Goal: Task Accomplishment & Management: Complete application form

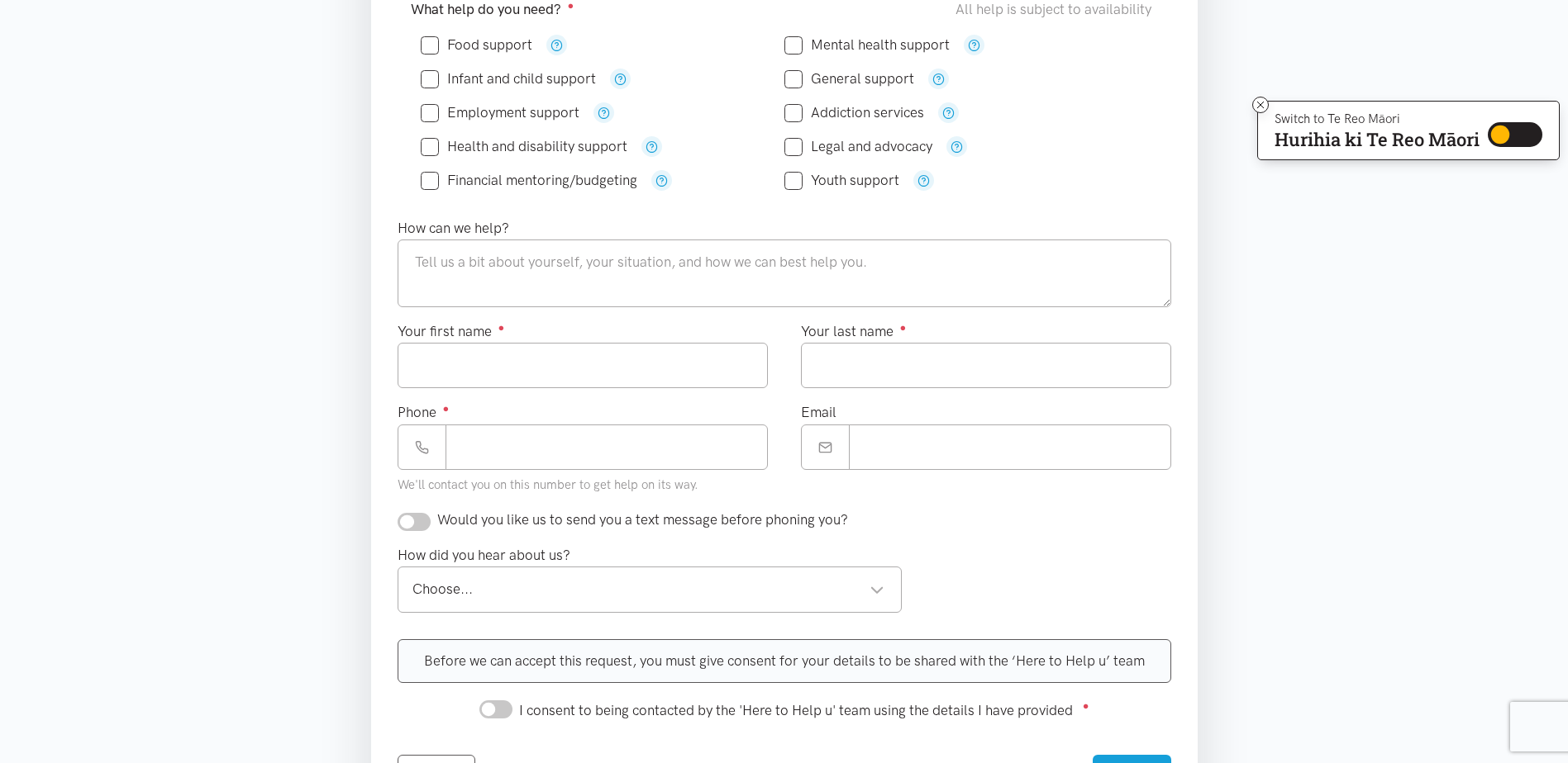
scroll to position [165, 0]
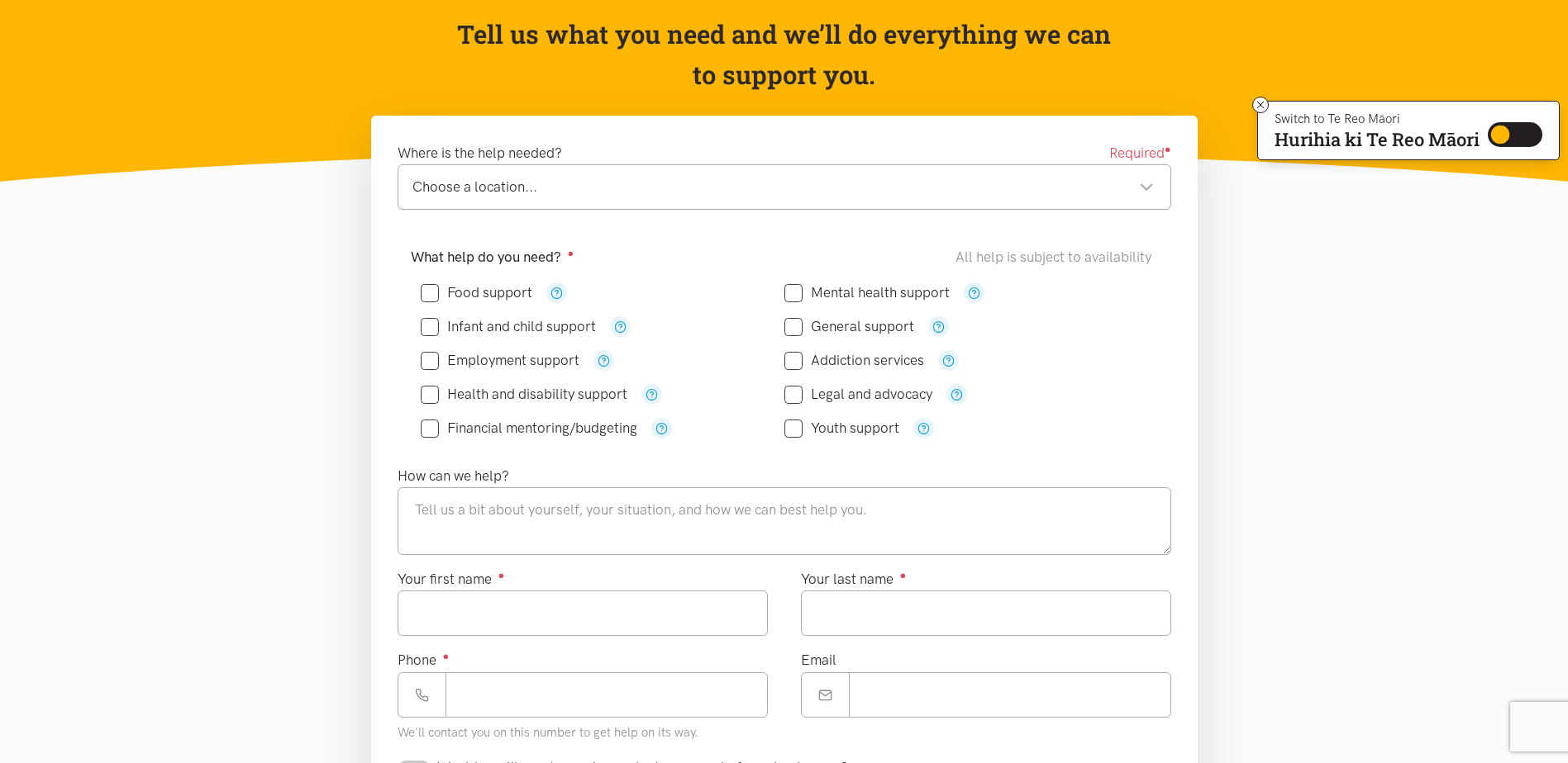
click at [794, 328] on input "General support" at bounding box center [849, 326] width 130 height 14
checkbox input "true"
click at [428, 507] on textarea at bounding box center [784, 521] width 774 height 67
type textarea "8"
click at [546, 516] on textarea "I am 87" at bounding box center [784, 521] width 774 height 67
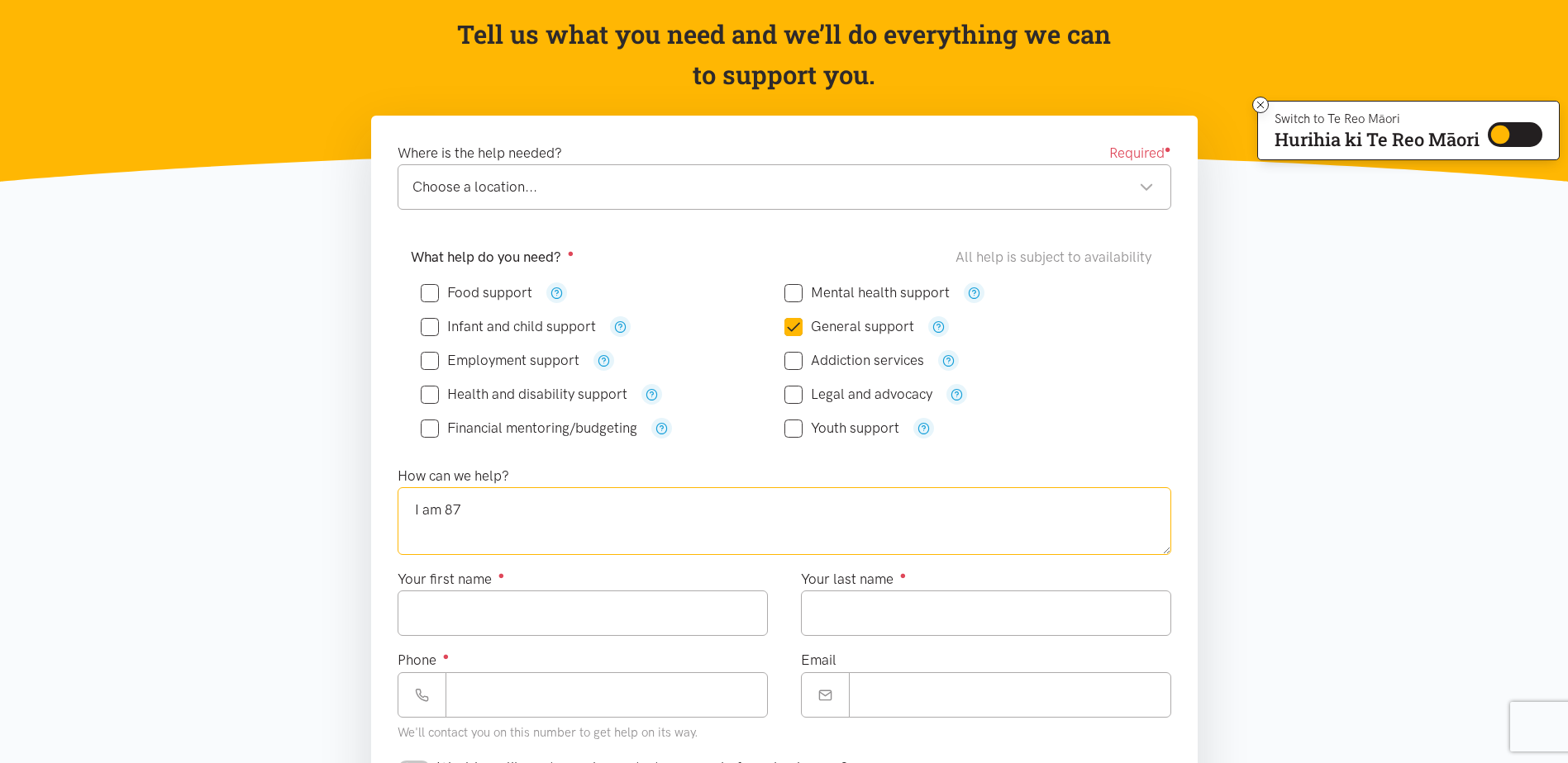
click at [545, 511] on textarea "I am 87" at bounding box center [784, 521] width 774 height 67
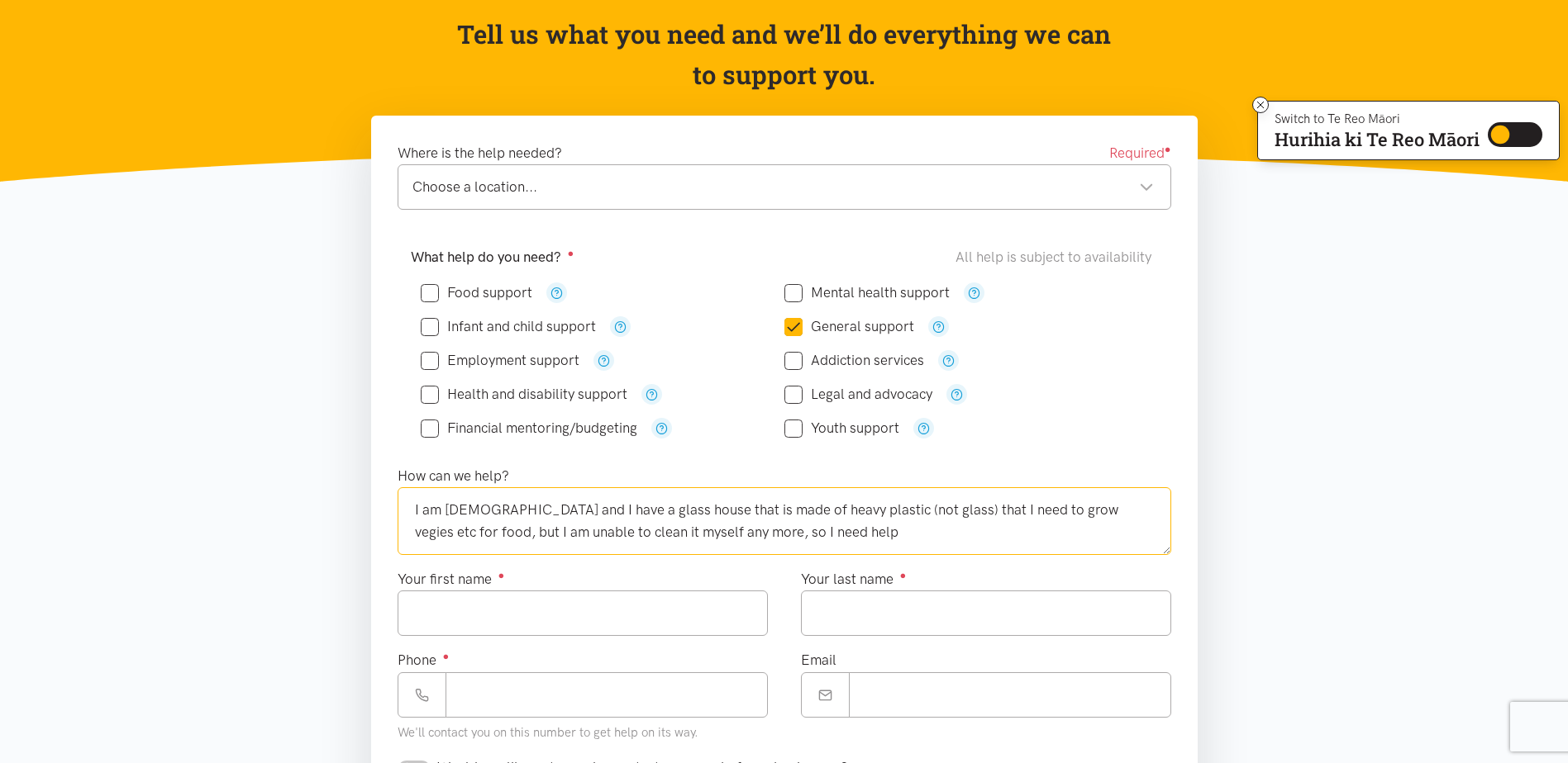
scroll to position [330, 0]
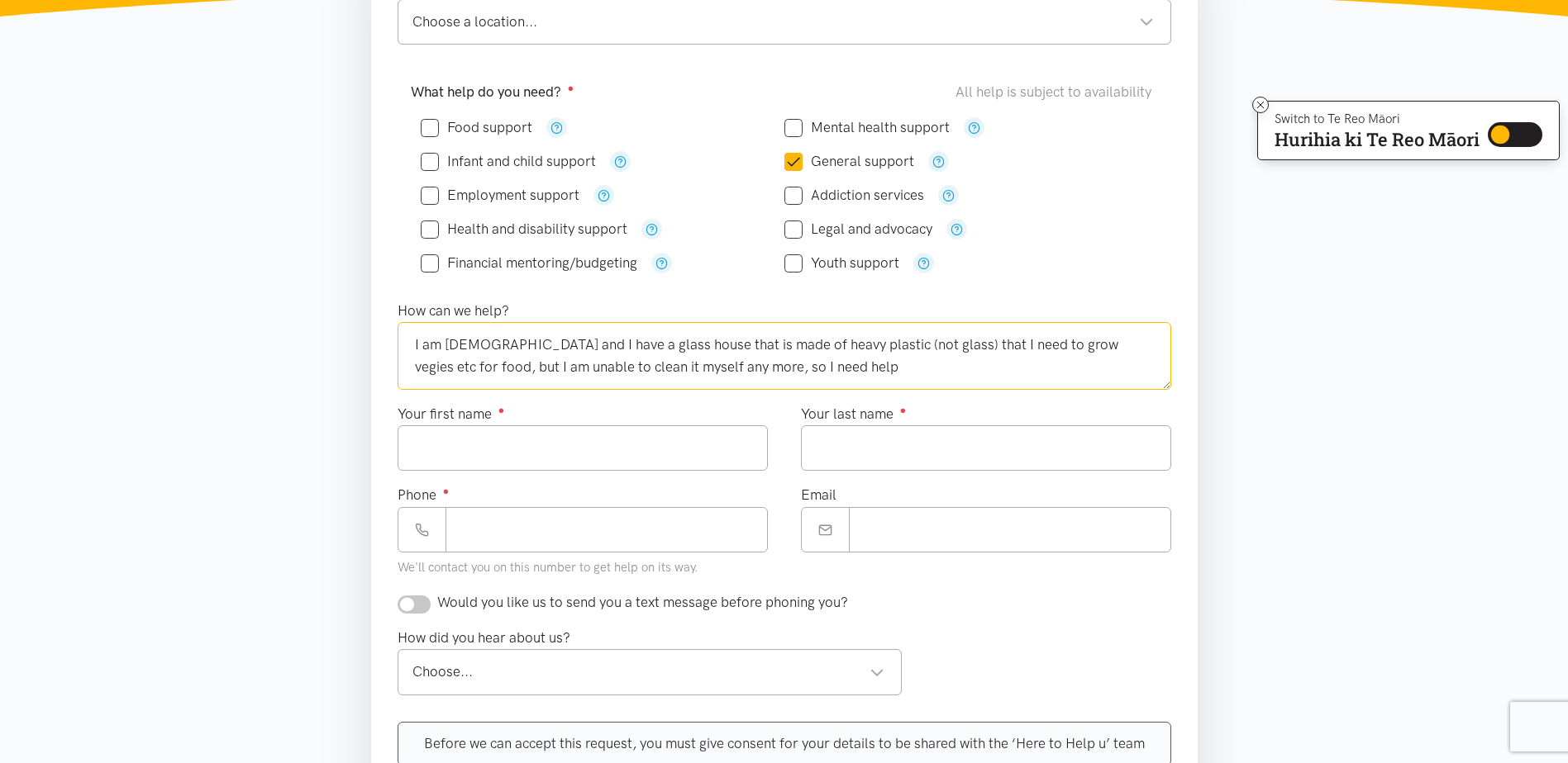
type textarea "I am [DEMOGRAPHIC_DATA] and I have a glass house that is made of heavy plastic …"
click at [429, 449] on input "Your first name ●" at bounding box center [583, 449] width 370 height 46
type input "****"
type input "***"
click at [471, 526] on input "Phone ●" at bounding box center [606, 530] width 322 height 46
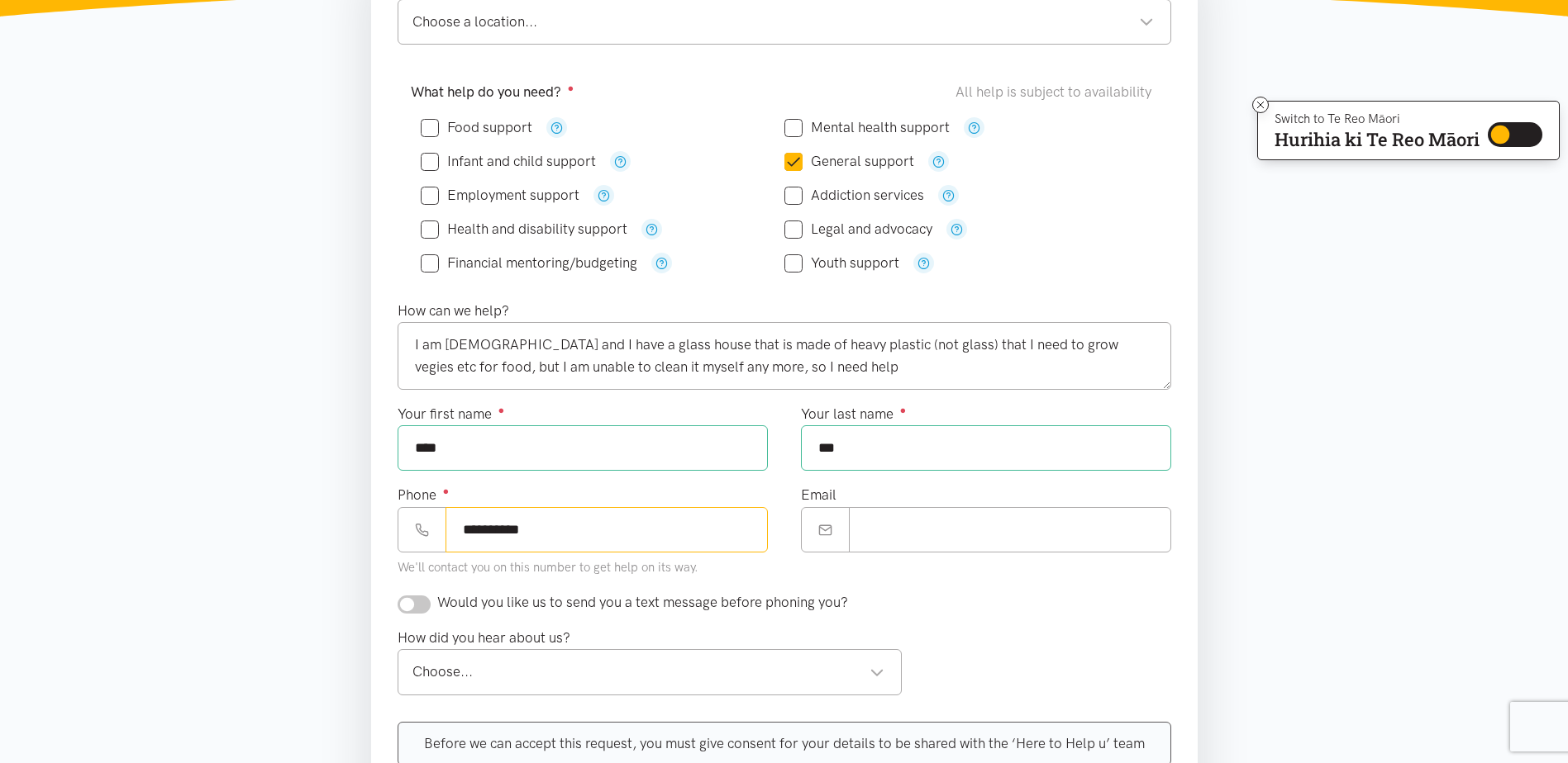
type input "**********"
drag, startPoint x: 869, startPoint y: 533, endPoint x: 1206, endPoint y: 556, distance: 337.8
click at [869, 533] on input "Email" at bounding box center [1009, 530] width 322 height 46
click at [942, 608] on div "Would you like us to send you a text message before phoning you?" at bounding box center [784, 603] width 806 height 22
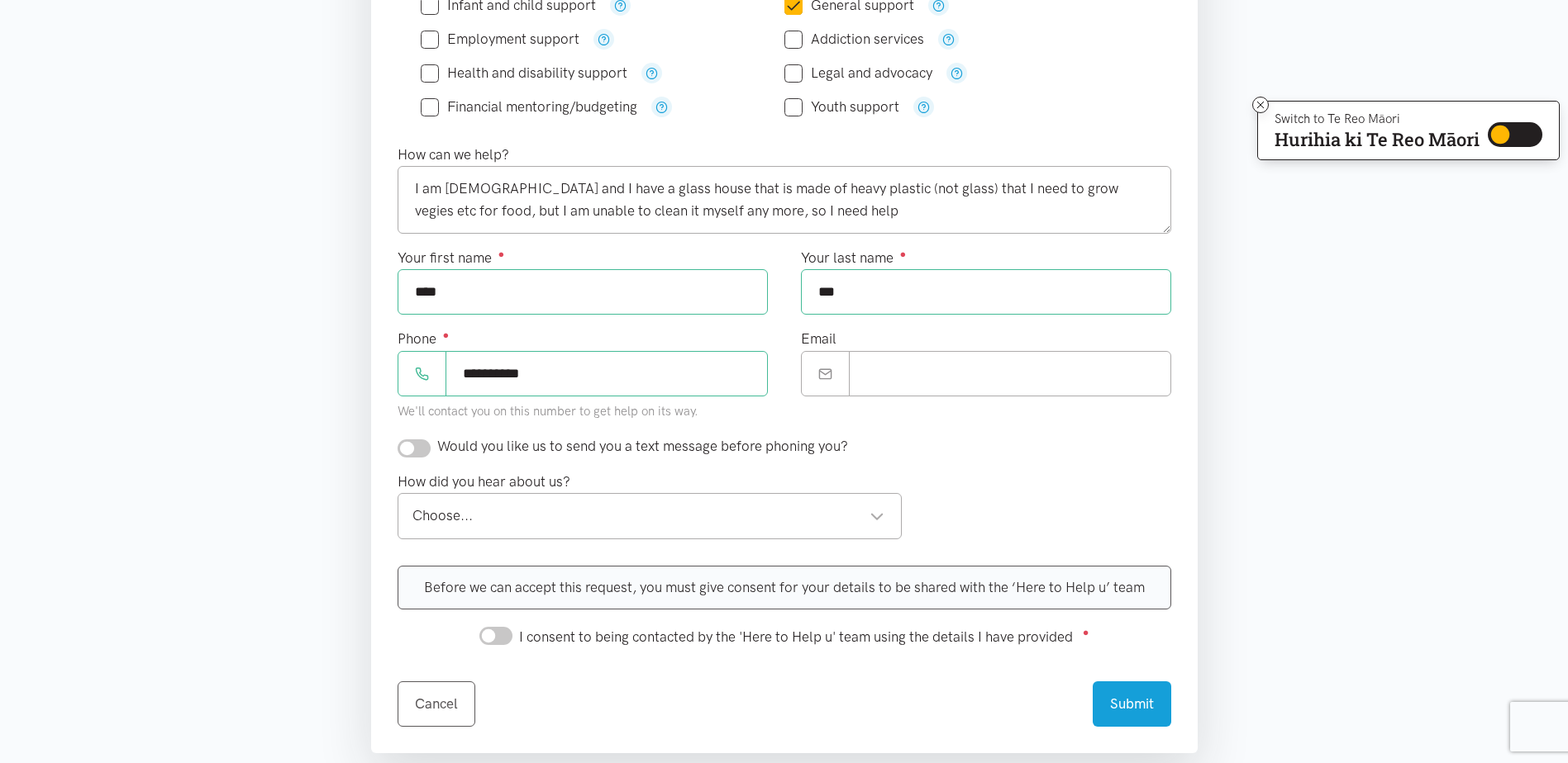
scroll to position [496, 0]
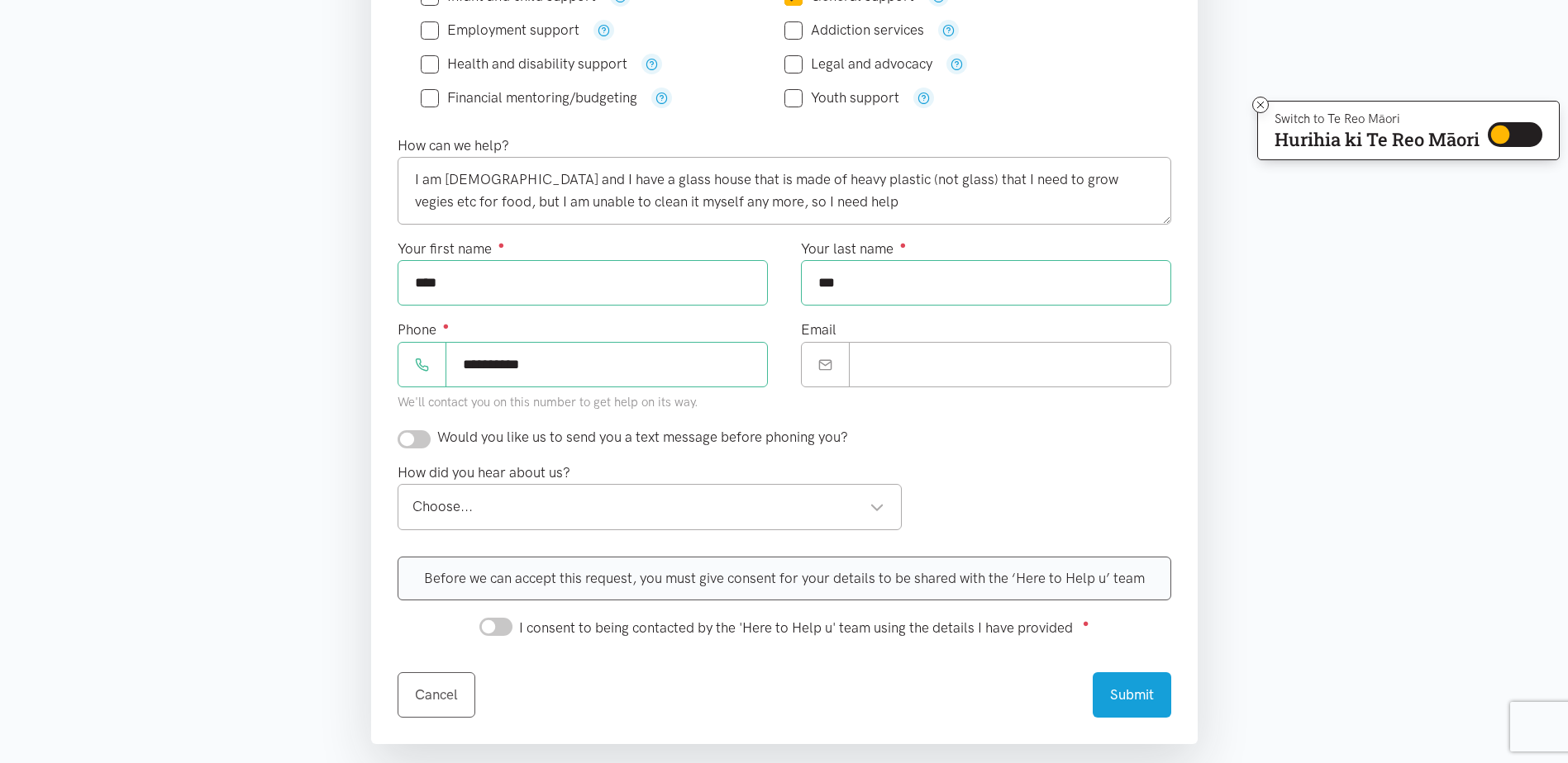
click at [878, 504] on div "Choose..." at bounding box center [649, 507] width 472 height 22
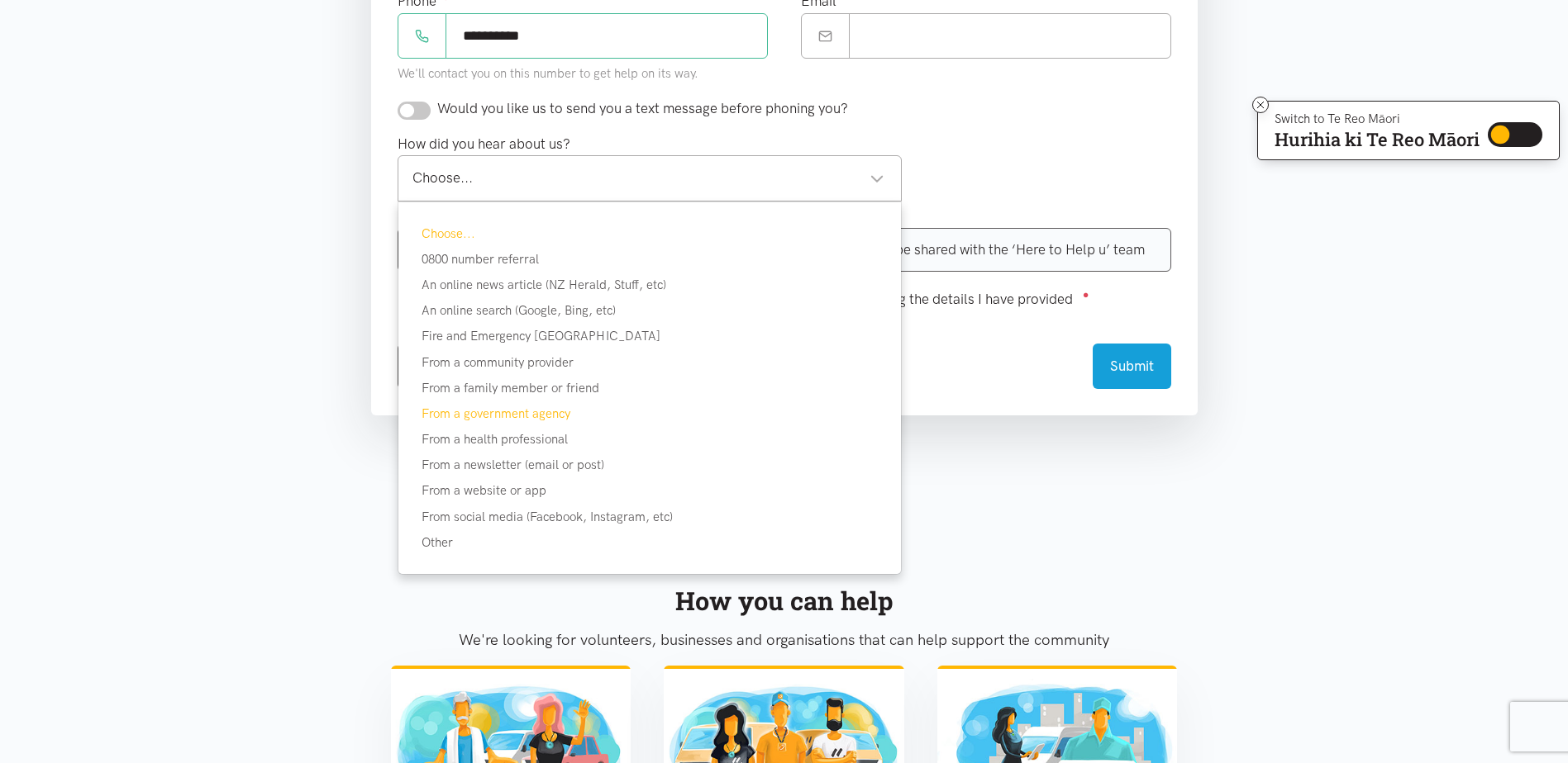
scroll to position [826, 0]
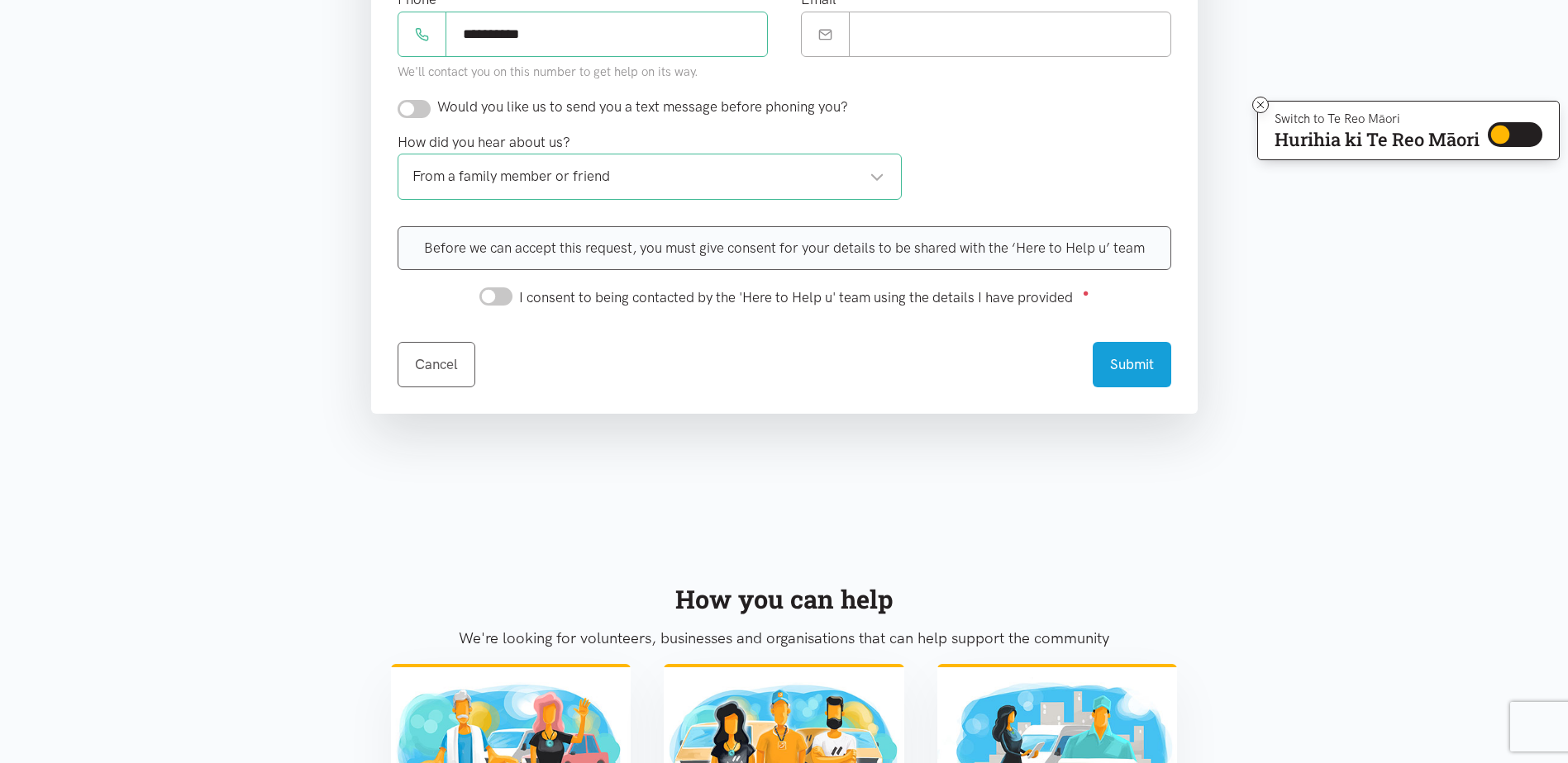
click at [473, 245] on div "Before we can accept this request, you must give consent for your details to be…" at bounding box center [784, 248] width 774 height 44
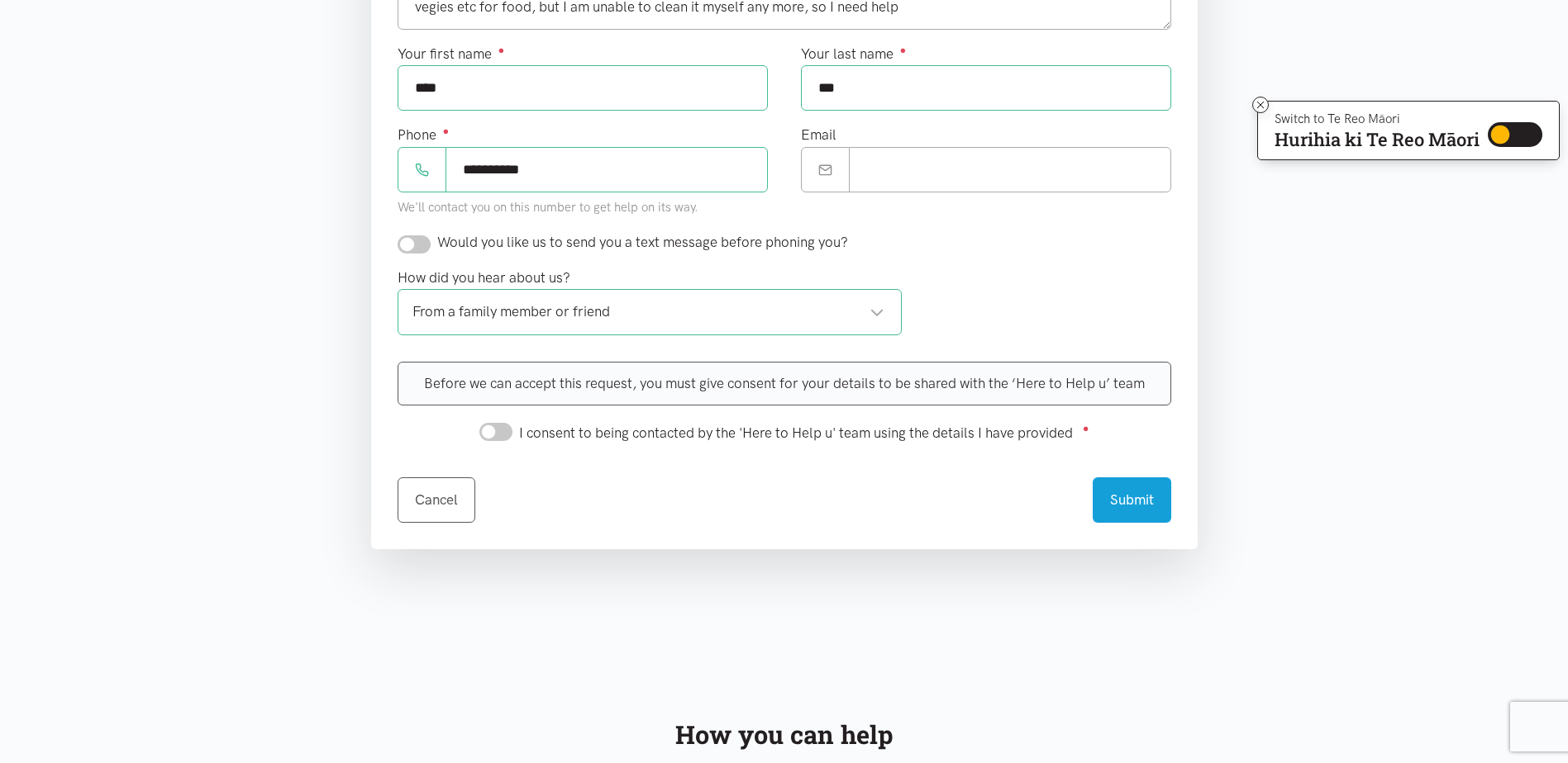
scroll to position [743, 0]
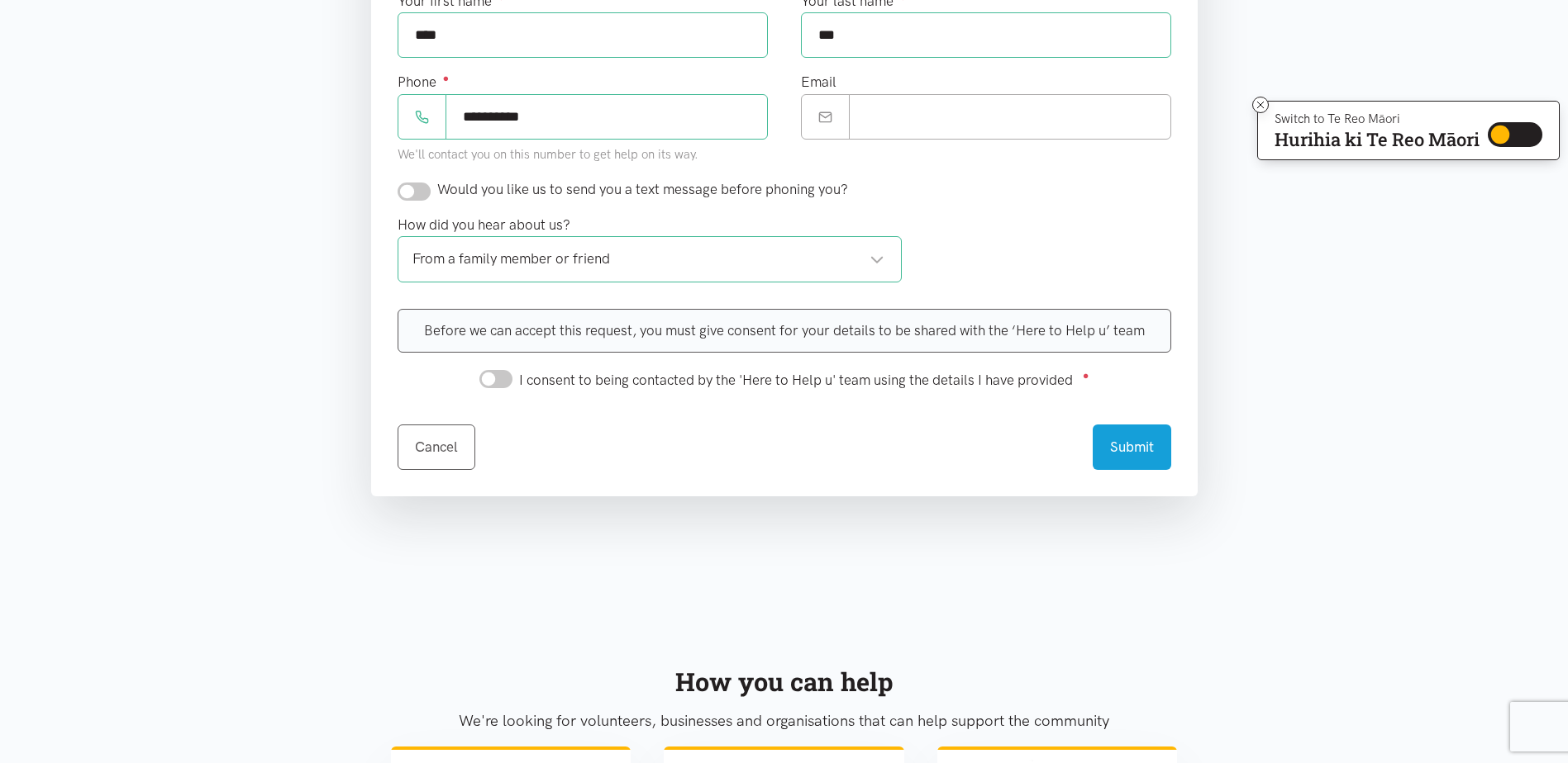
click at [489, 382] on input "I consent to being contacted by the 'Here to Help u' team using the details I h…" at bounding box center [495, 379] width 33 height 18
checkbox input "true"
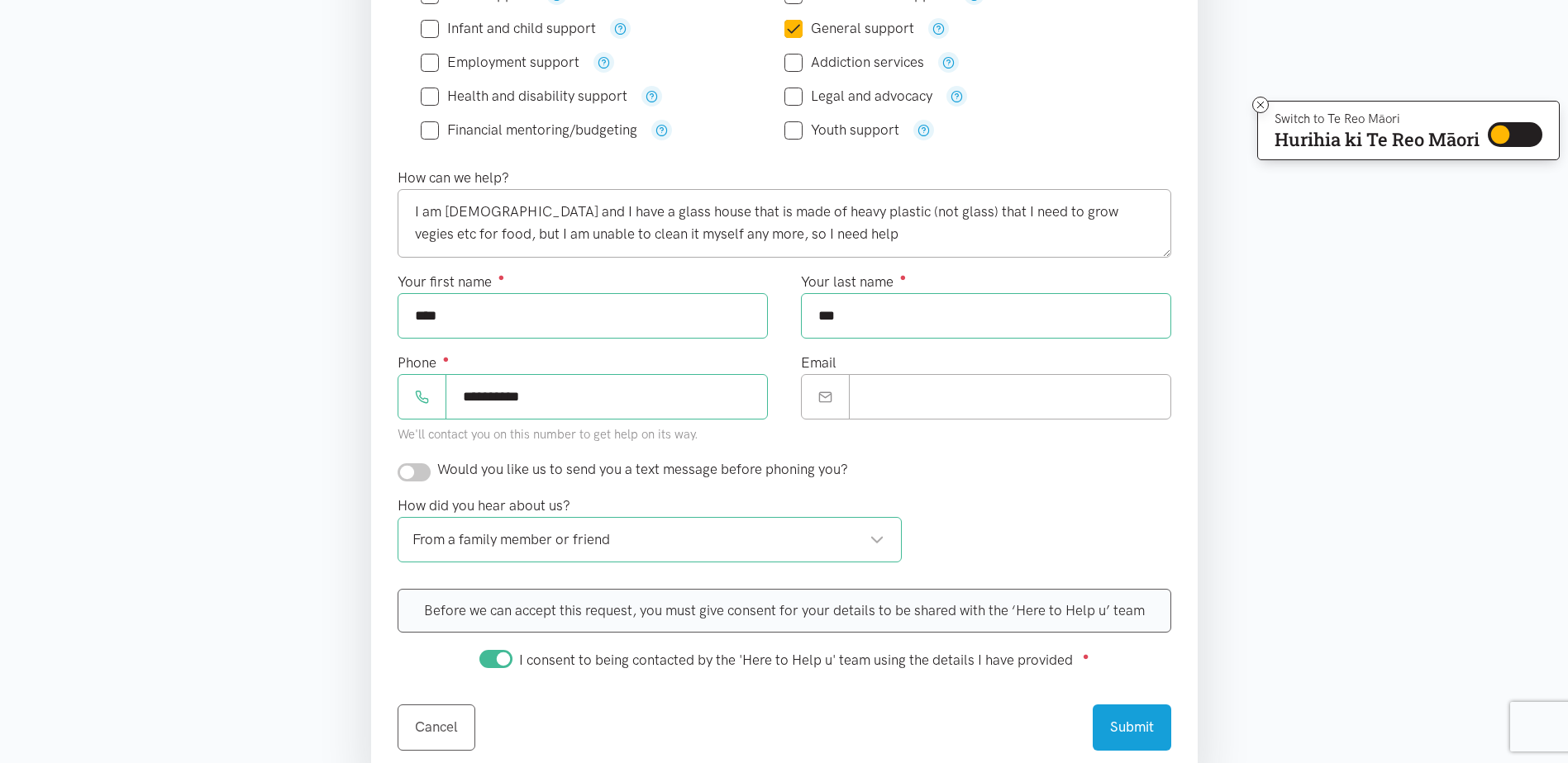
scroll to position [496, 0]
click at [828, 237] on textarea "I am [DEMOGRAPHIC_DATA] and I have a glass house that is made of heavy plastic …" at bounding box center [784, 223] width 774 height 67
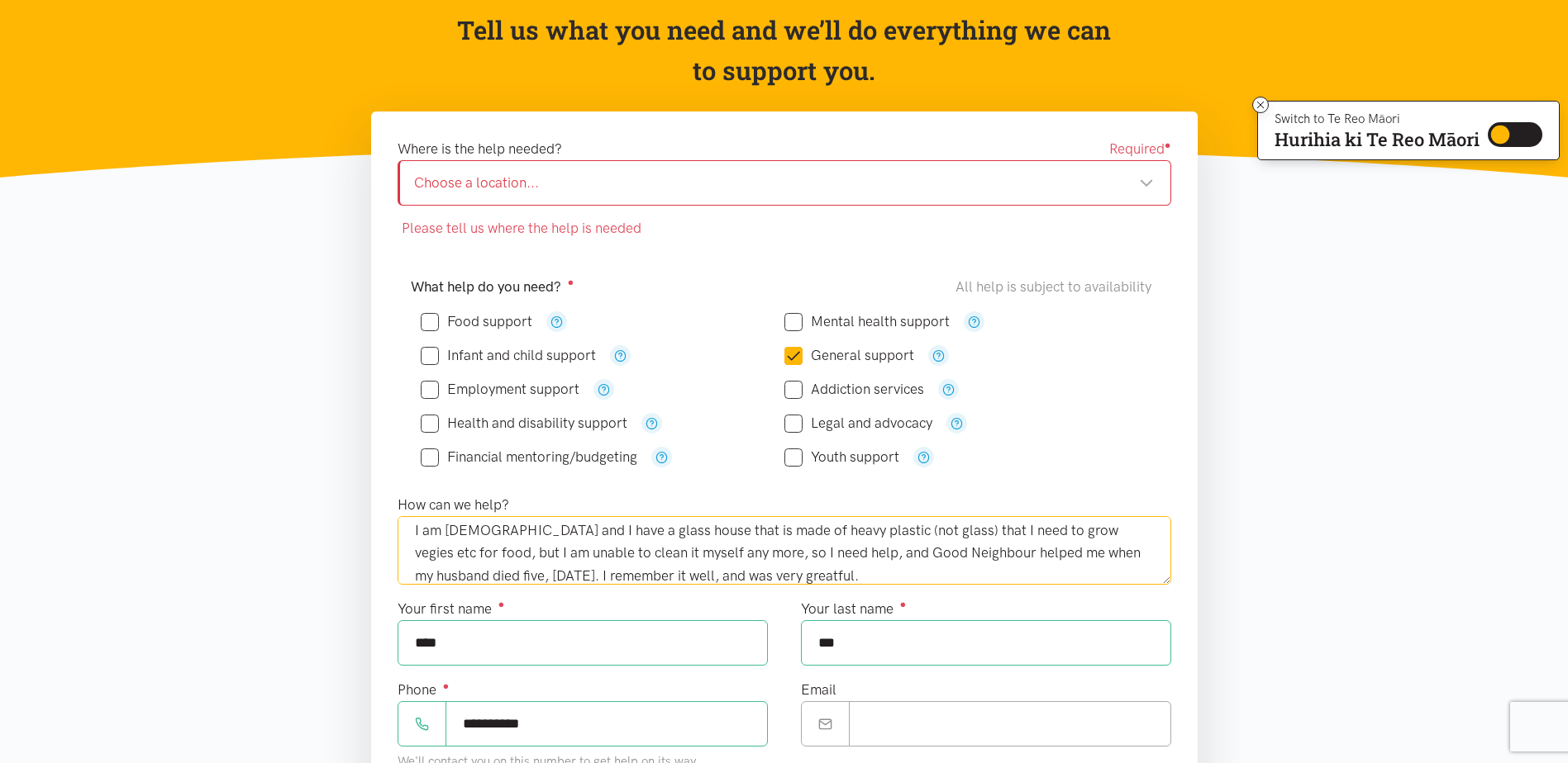
scroll to position [165, 0]
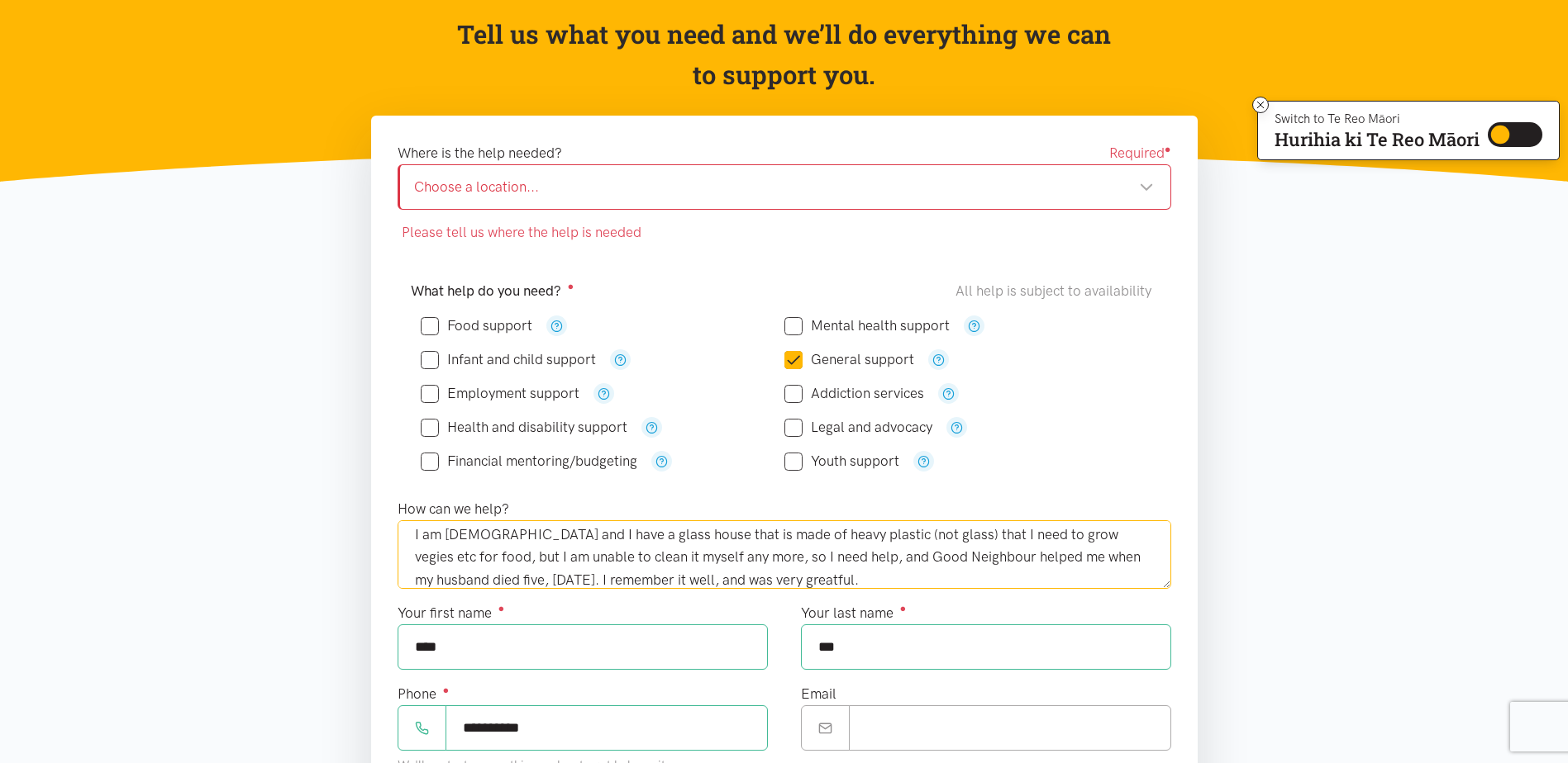
click at [1144, 183] on div "Choose a location..." at bounding box center [784, 187] width 740 height 22
type textarea "I am [DEMOGRAPHIC_DATA] and I have a glass house that is made of heavy plastic …"
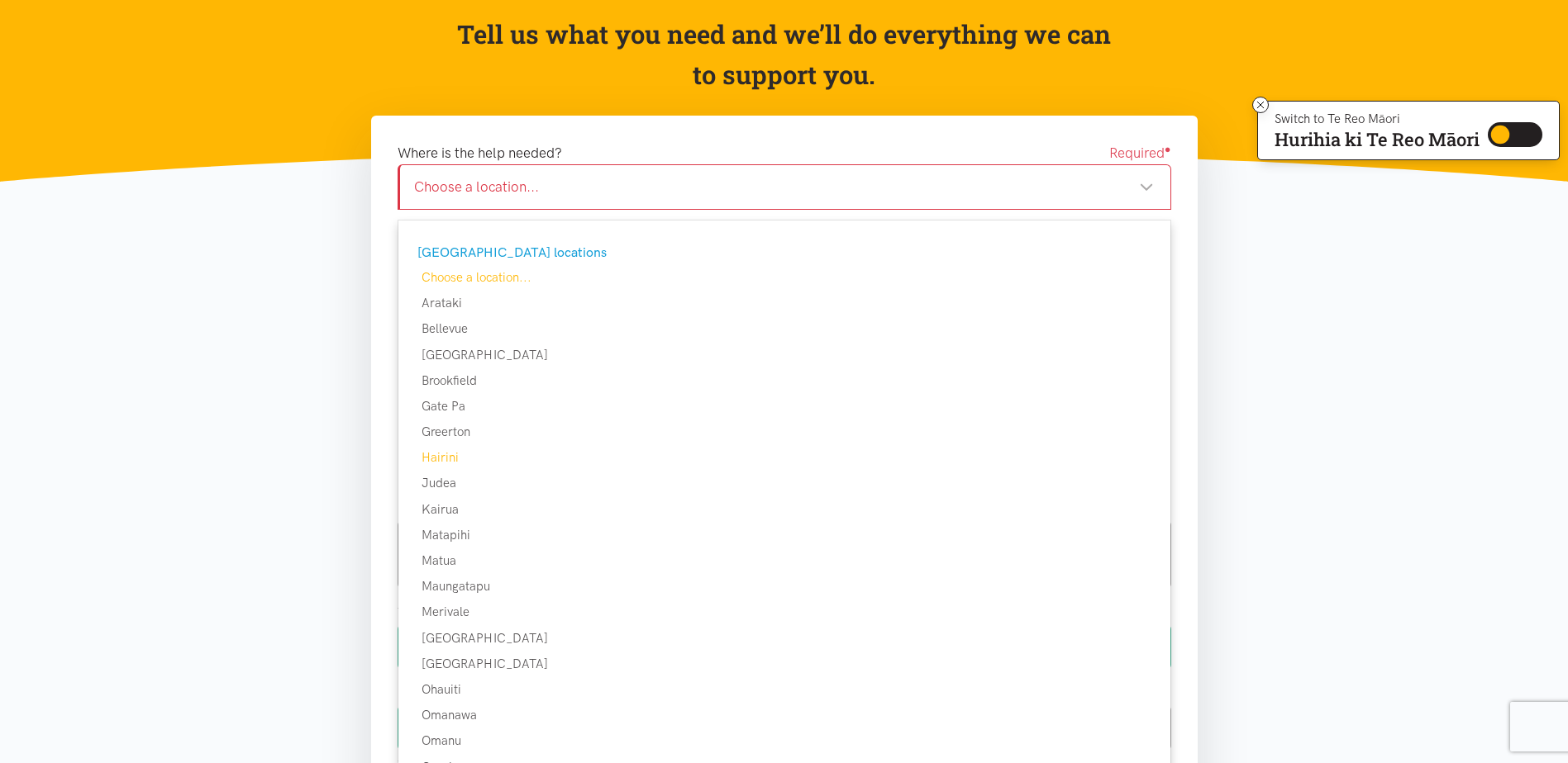
scroll to position [248, 0]
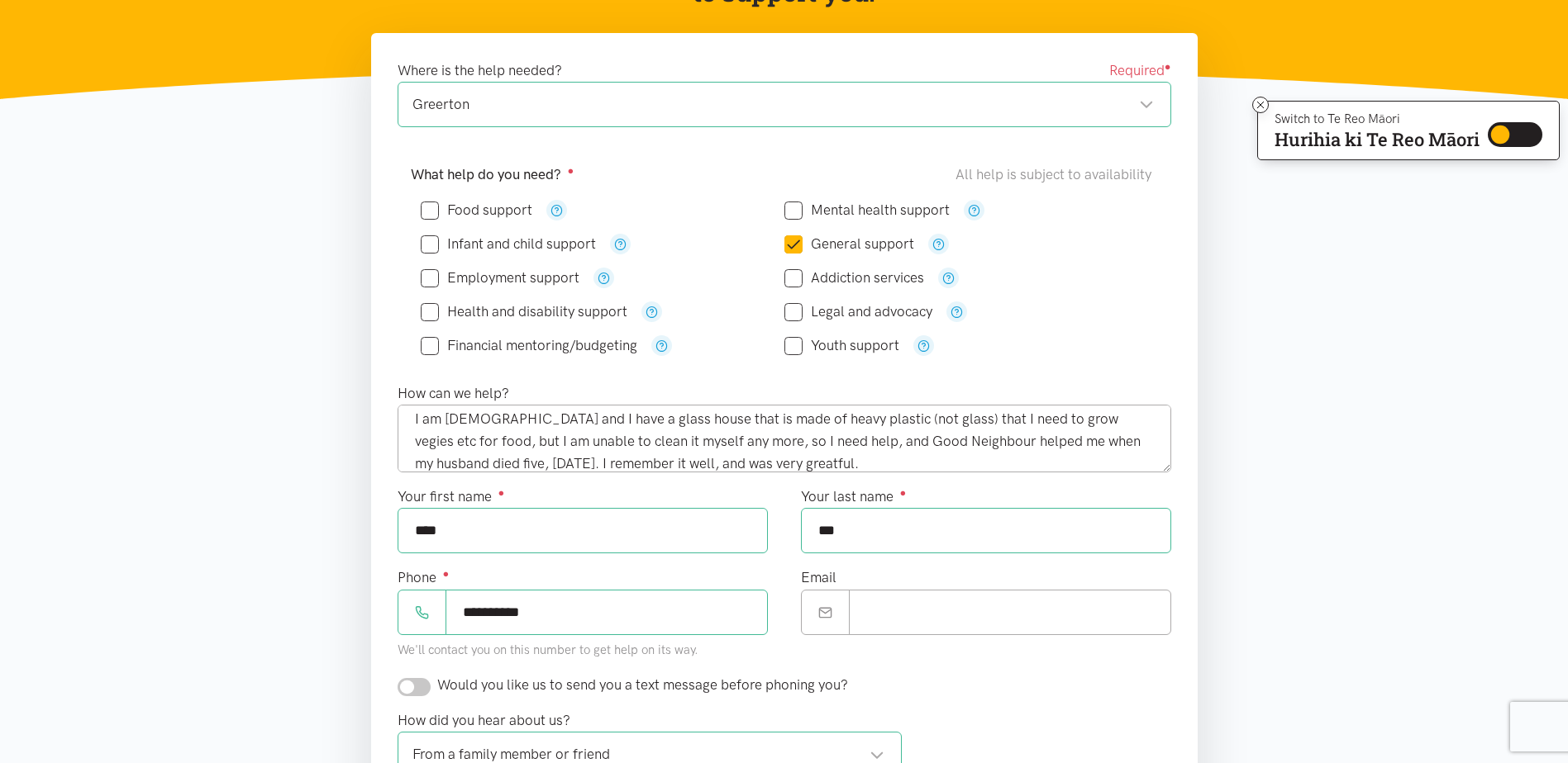
click at [255, 373] on section "Please tell us where the help is needed Where is the help needed? Required ● Gr…" at bounding box center [784, 565] width 1568 height 1065
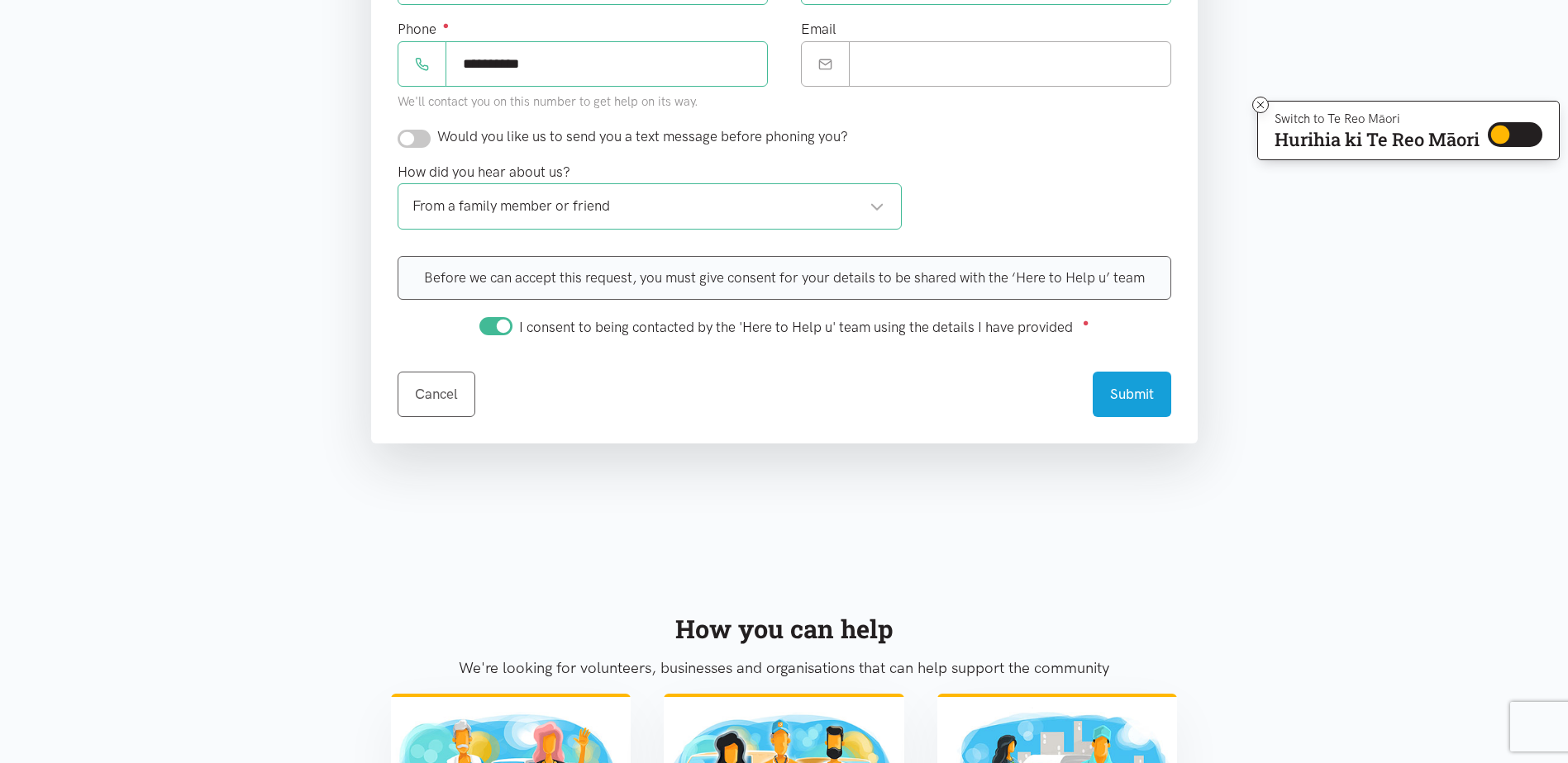
scroll to position [826, 0]
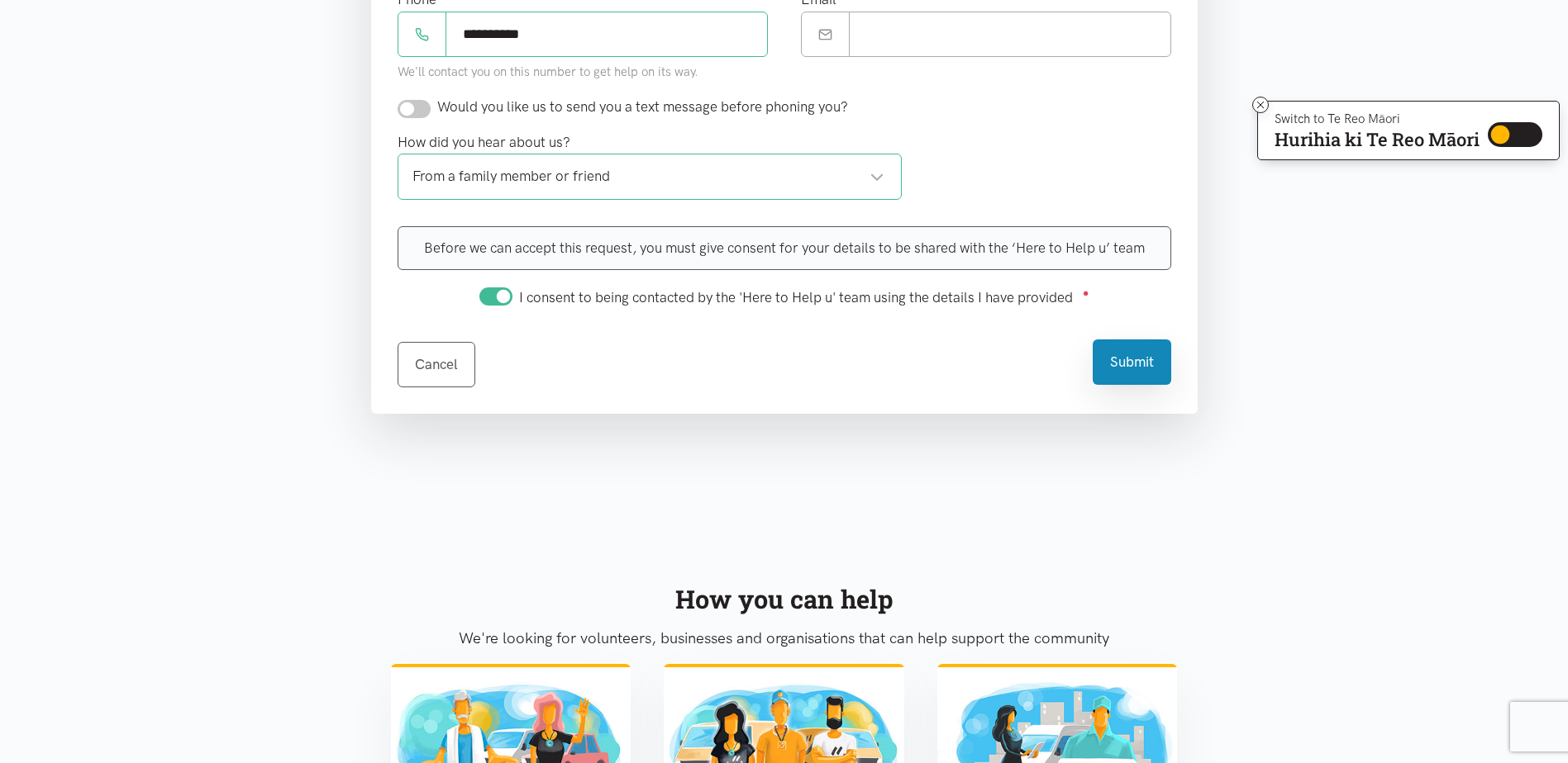
drag, startPoint x: 1127, startPoint y: 357, endPoint x: 929, endPoint y: 406, distance: 204.0
click at [1127, 356] on button "Submit" at bounding box center [1132, 362] width 78 height 46
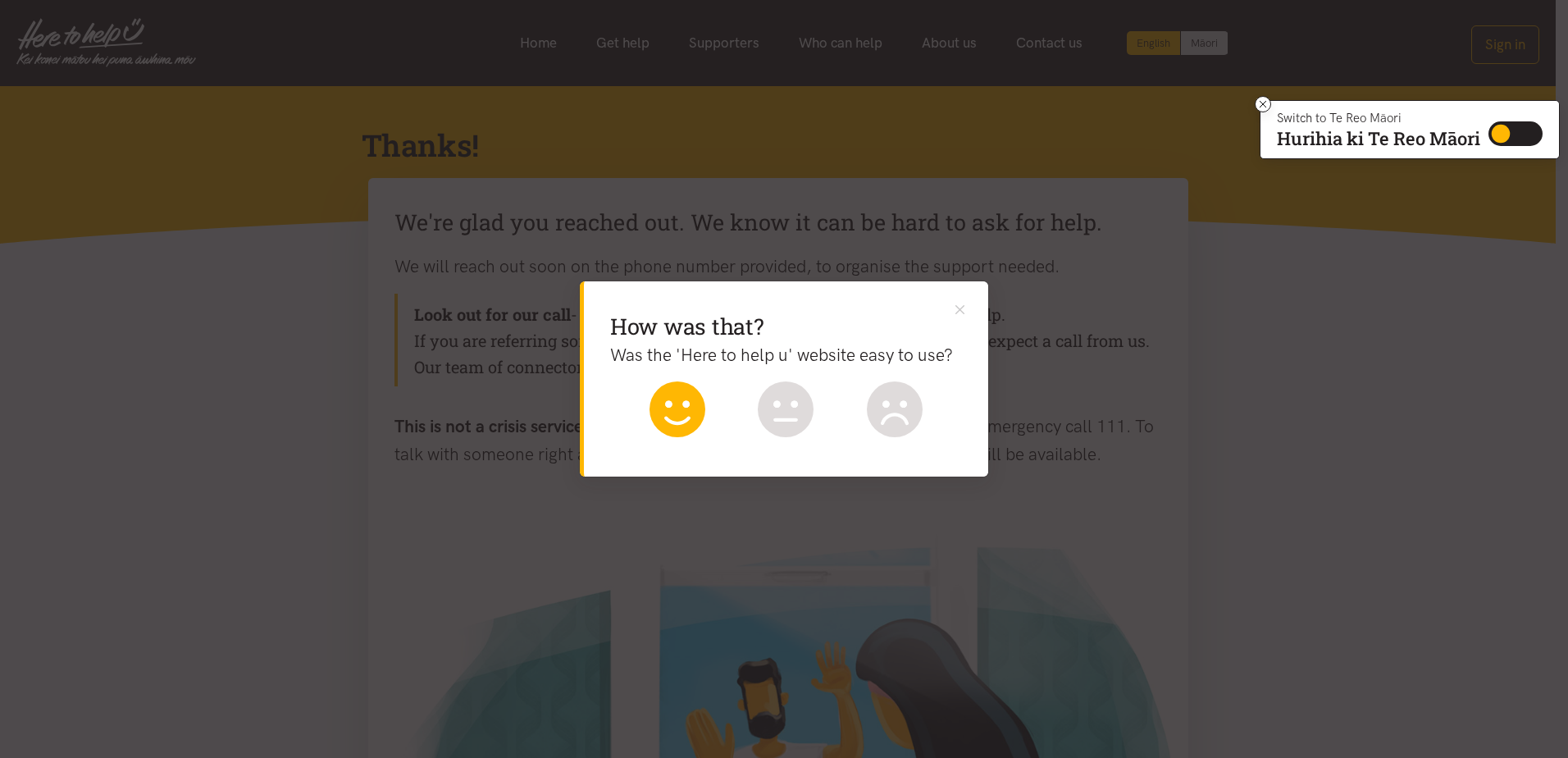
click at [683, 407] on icon at bounding box center [678, 409] width 56 height 56
